Goal: Task Accomplishment & Management: Manage account settings

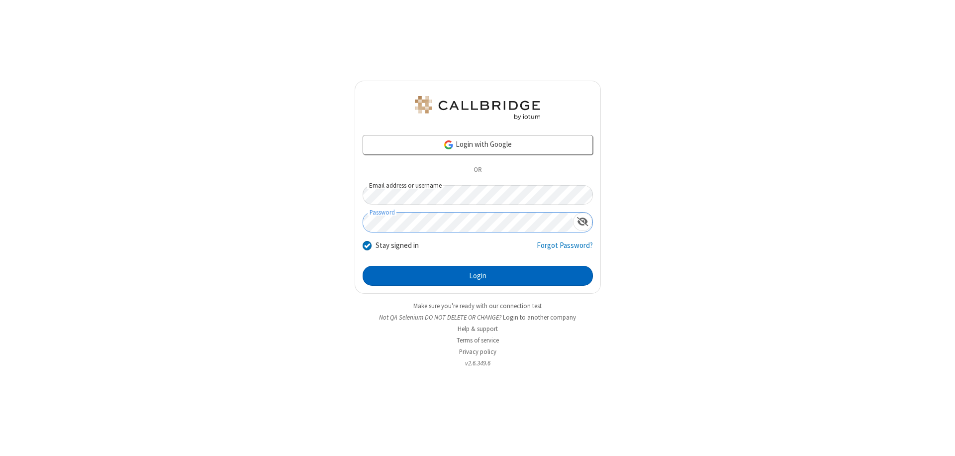
click at [477, 276] on button "Login" at bounding box center [478, 276] width 230 height 20
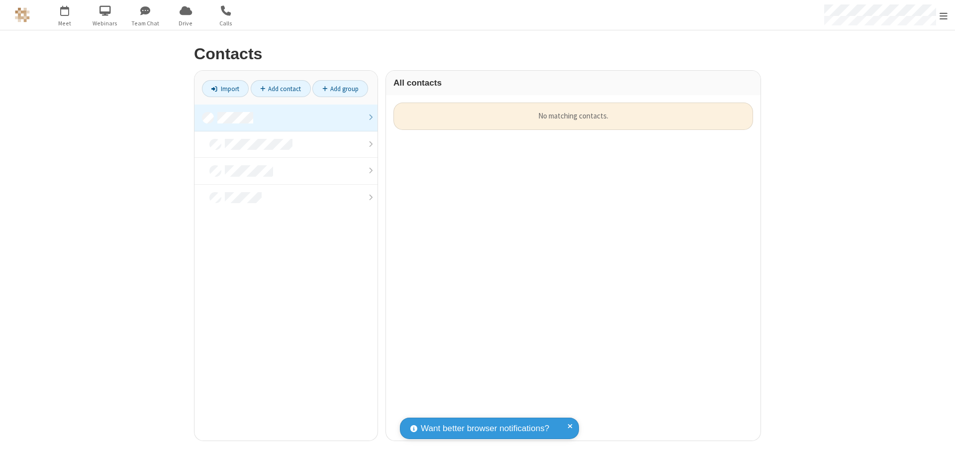
scroll to position [338, 367]
click at [286, 117] on link at bounding box center [285, 117] width 183 height 27
click at [281, 89] on link "Add contact" at bounding box center [281, 88] width 60 height 17
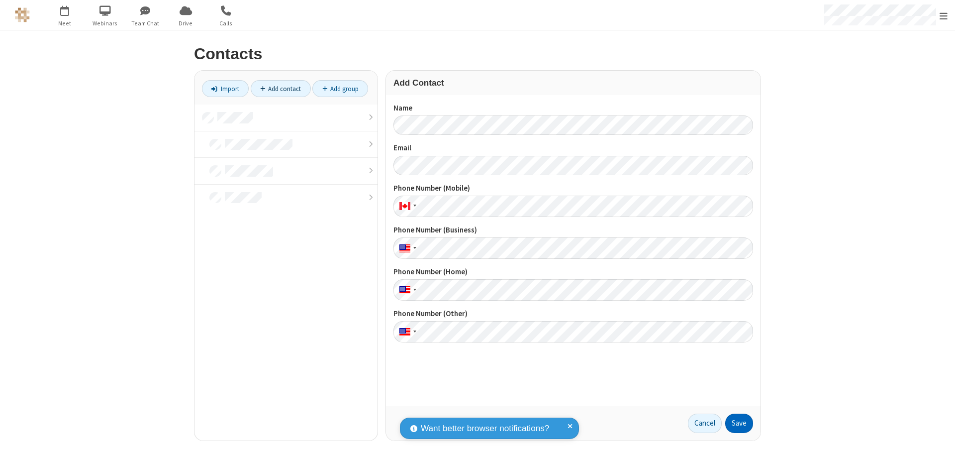
click at [739, 423] on button "Save" at bounding box center [739, 423] width 28 height 20
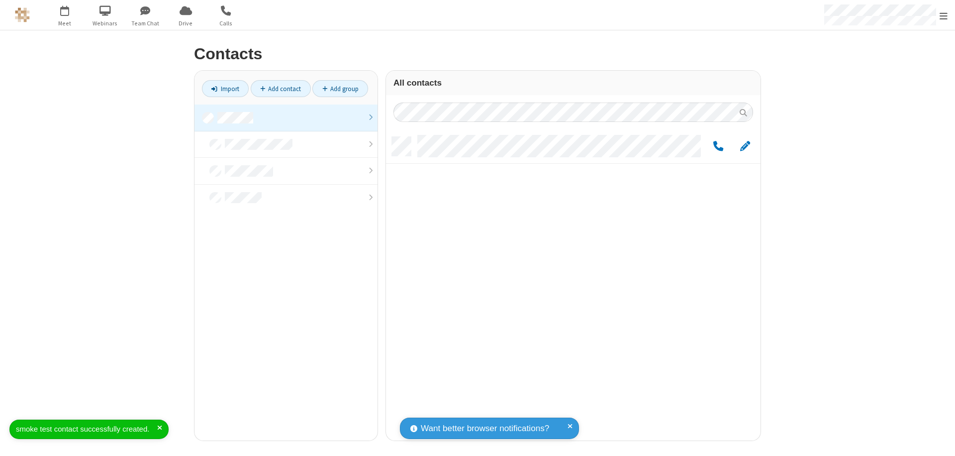
scroll to position [303, 367]
